Goal: Find contact information: Find contact information

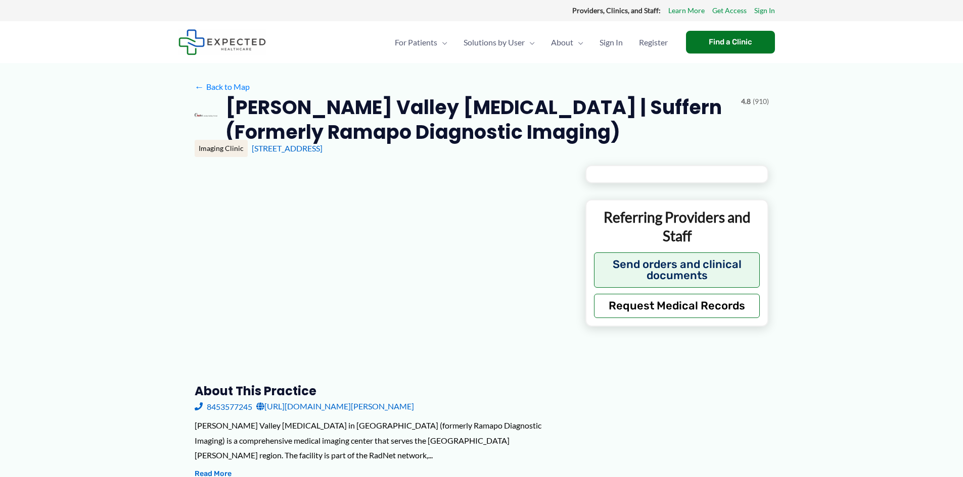
type input "**********"
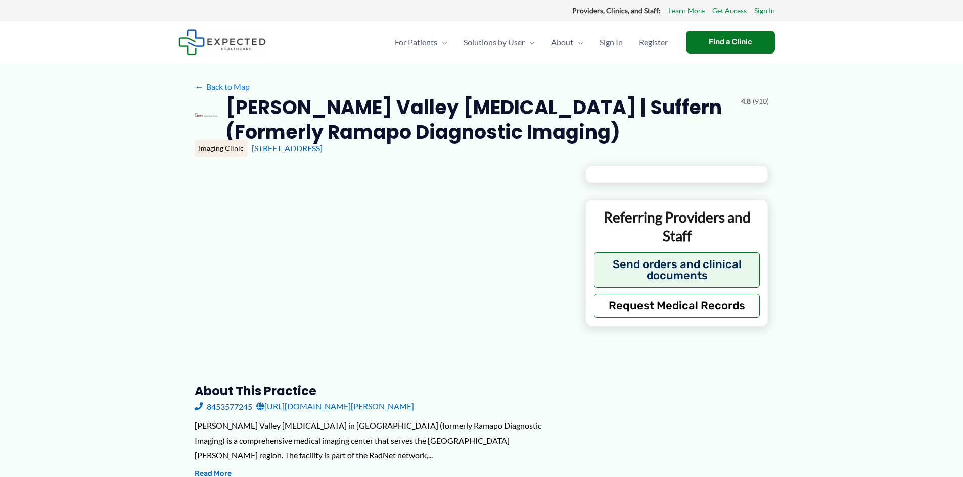
type input "**********"
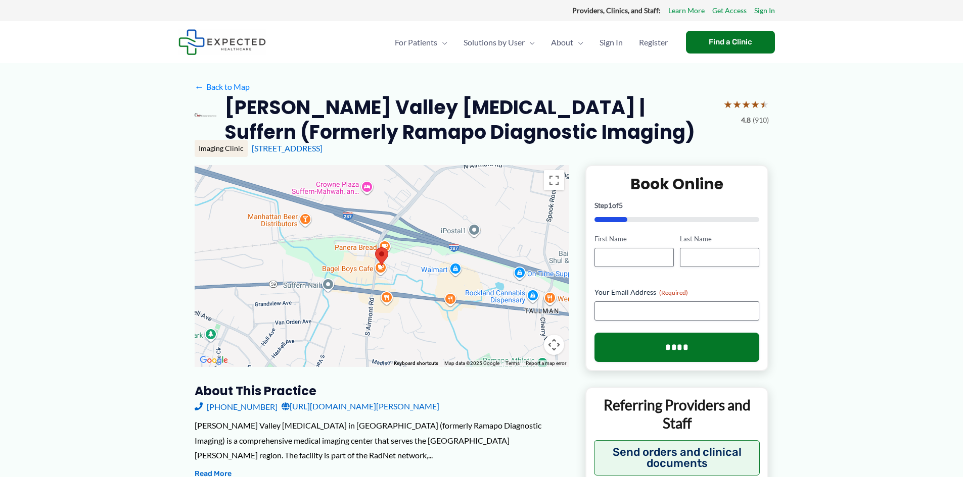
click at [213, 406] on link "[PHONE_NUMBER]" at bounding box center [236, 406] width 83 height 15
click at [301, 146] on link "[STREET_ADDRESS]" at bounding box center [287, 148] width 71 height 10
